Goal: Obtain resource: Download file/media

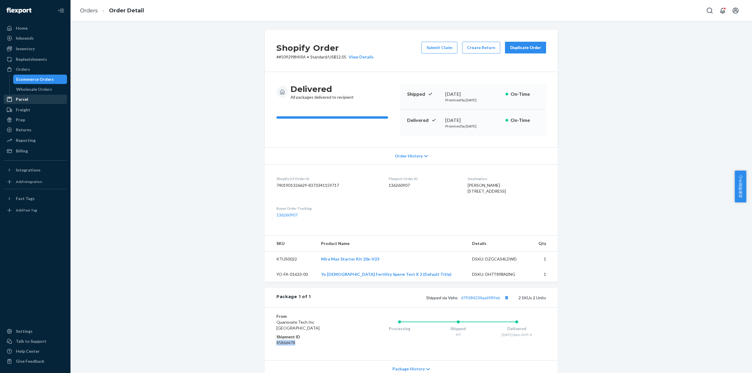
scroll to position [81, 0]
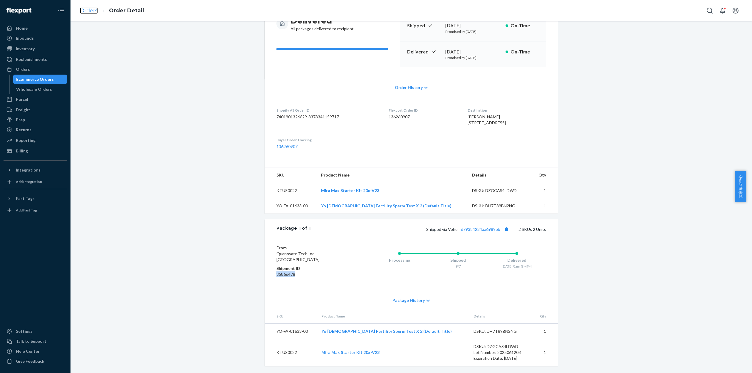
click at [93, 12] on link "Orders" at bounding box center [89, 10] width 18 height 6
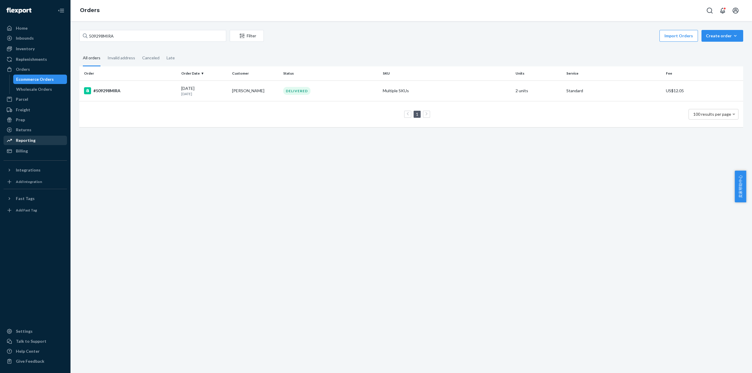
click at [38, 140] on div "Reporting" at bounding box center [35, 140] width 62 height 8
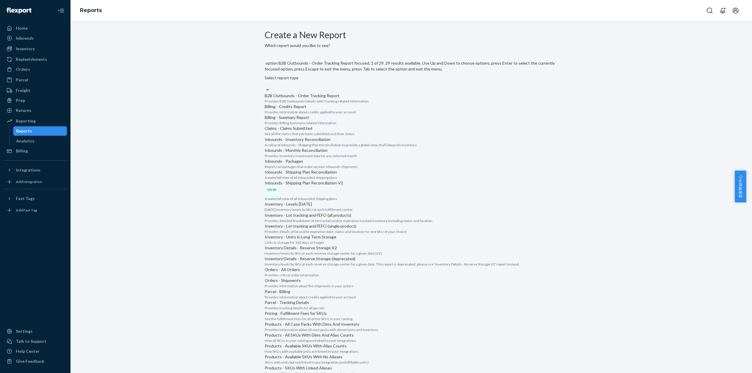
click at [296, 75] on div "Select report type" at bounding box center [411, 78] width 293 height 6
click at [265, 81] on input "option B2B Outbounds - Order Tracking Report focused, 1 of 29. 29 results avail…" at bounding box center [265, 84] width 1 height 6
click at [335, 201] on div "Inventory - Levels [DATE]" at bounding box center [411, 204] width 293 height 6
click at [265, 87] on input "option Inventory - Levels [DATE] focused, 10 of 29. 29 results available. Use U…" at bounding box center [265, 84] width 1 height 6
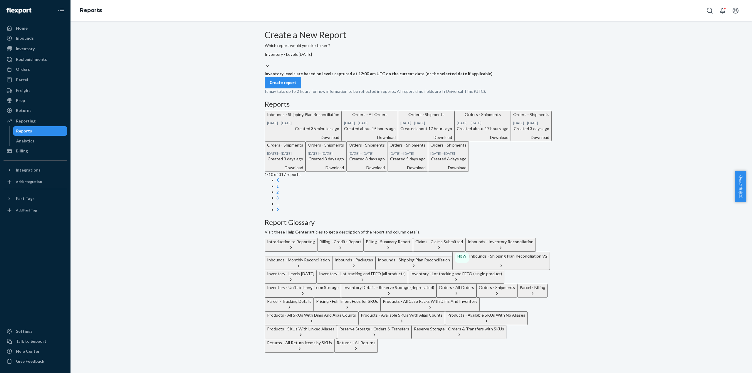
click at [298, 88] on button "Create report" at bounding box center [283, 83] width 36 height 12
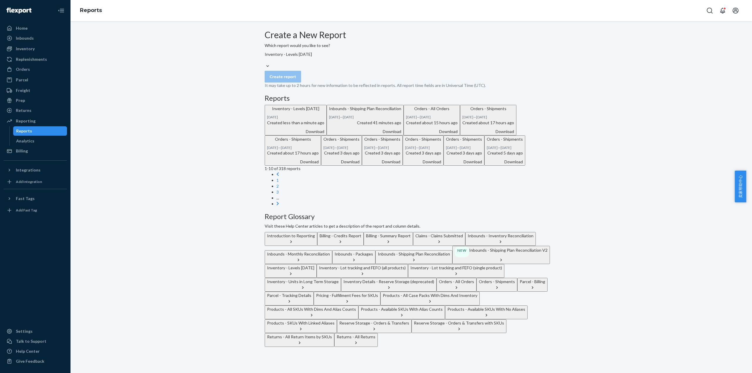
click at [324, 134] on div "Download" at bounding box center [295, 132] width 57 height 6
click at [186, 142] on div "Create a New Report Which report would you like to see? Inventory - Levels [DAT…" at bounding box center [411, 188] width 672 height 317
click at [311, 57] on div "Inventory - Levels [DATE]" at bounding box center [411, 54] width 293 height 6
click at [265, 63] on input "Inventory - Levels [DATE]" at bounding box center [265, 60] width 1 height 6
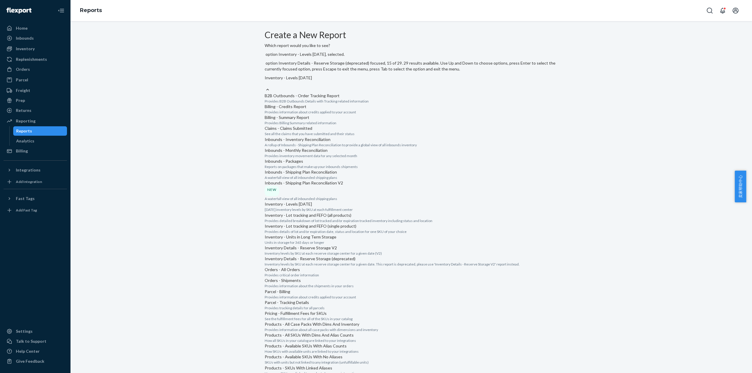
scroll to position [352, 0]
click at [330, 278] on div "Orders - Shipments" at bounding box center [411, 281] width 293 height 6
click at [265, 87] on input "option Inventory - Levels [DATE], selected. option Orders - Shipments focused, …" at bounding box center [265, 84] width 1 height 6
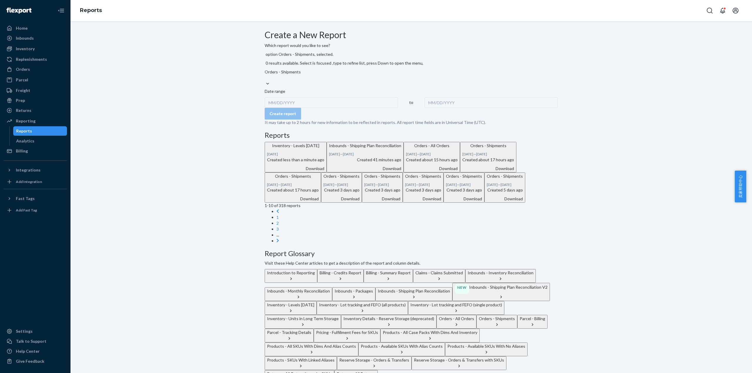
click at [295, 99] on div "MM/DD/YYYY" at bounding box center [331, 102] width 133 height 11
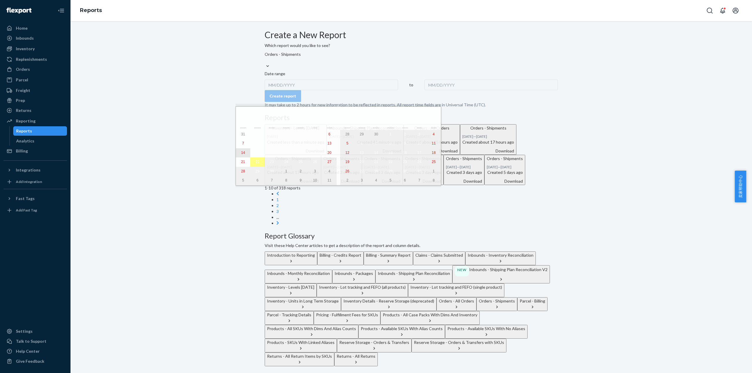
click at [243, 155] on abbr "14" at bounding box center [243, 153] width 4 height 4
drag, startPoint x: 312, startPoint y: 155, endPoint x: 253, endPoint y: 157, distance: 58.7
click at [253, 157] on div "31 1 2 3 4 5 6 7 8 9 10 11 12 13 14 15 16 17 18 19 20 21 22 23 24 25 26 27 28 2…" at bounding box center [286, 158] width 101 height 56
click at [255, 155] on abbr "15" at bounding box center [257, 153] width 4 height 4
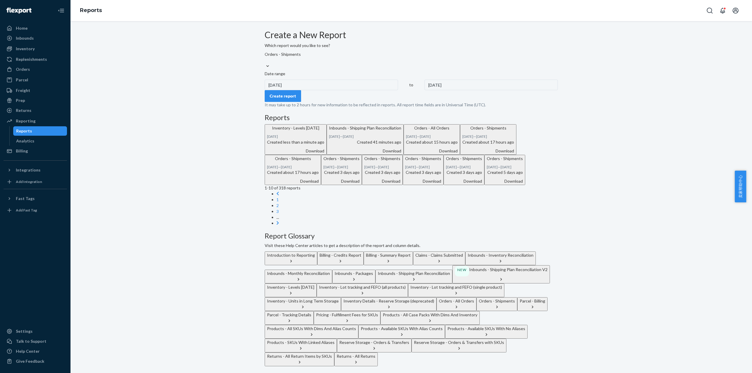
click at [288, 90] on div "[DATE]" at bounding box center [331, 85] width 133 height 11
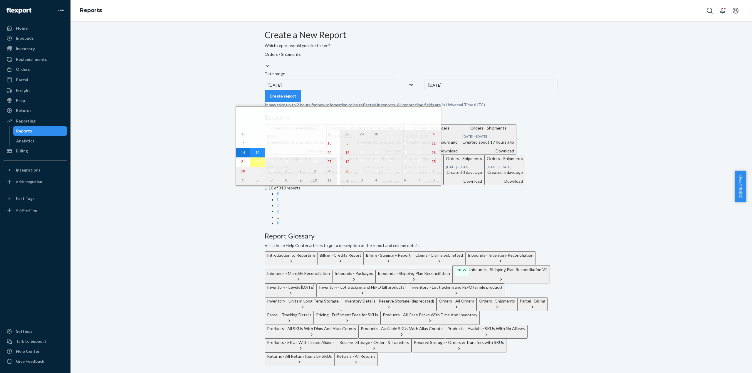
click at [255, 153] on abbr "15" at bounding box center [257, 153] width 4 height 4
click at [242, 164] on abbr "21" at bounding box center [243, 162] width 4 height 4
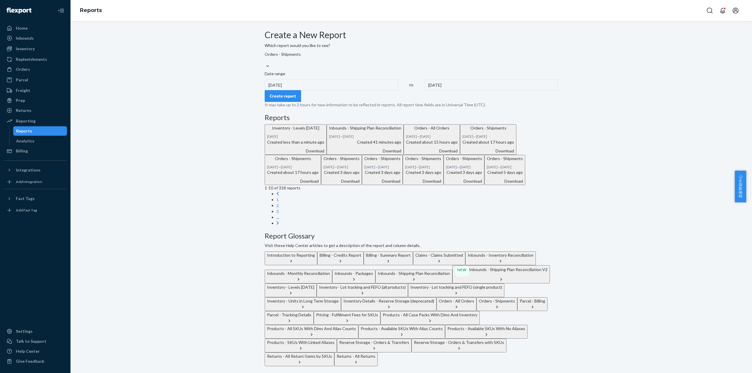
click at [292, 99] on div "Create report" at bounding box center [283, 96] width 26 height 6
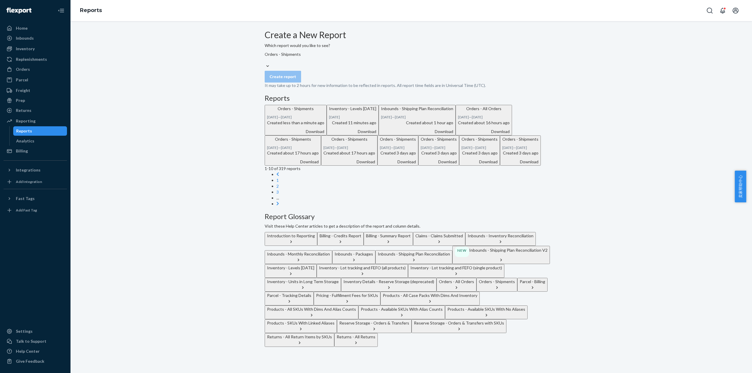
click at [324, 134] on div "Download" at bounding box center [295, 132] width 57 height 6
click at [33, 50] on div "Inventory" at bounding box center [25, 49] width 19 height 6
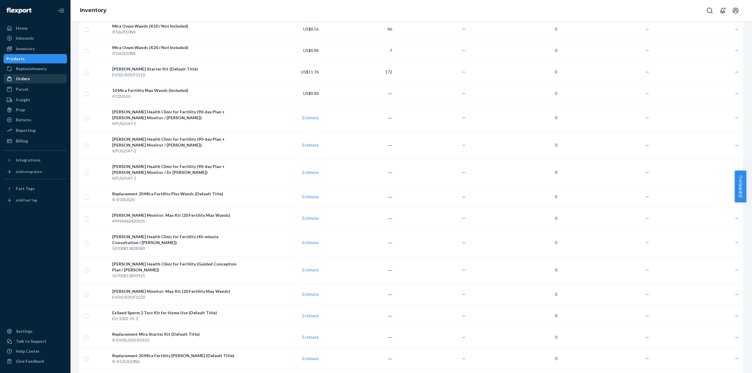
scroll to position [705, 0]
